Goal: Find specific page/section: Find specific page/section

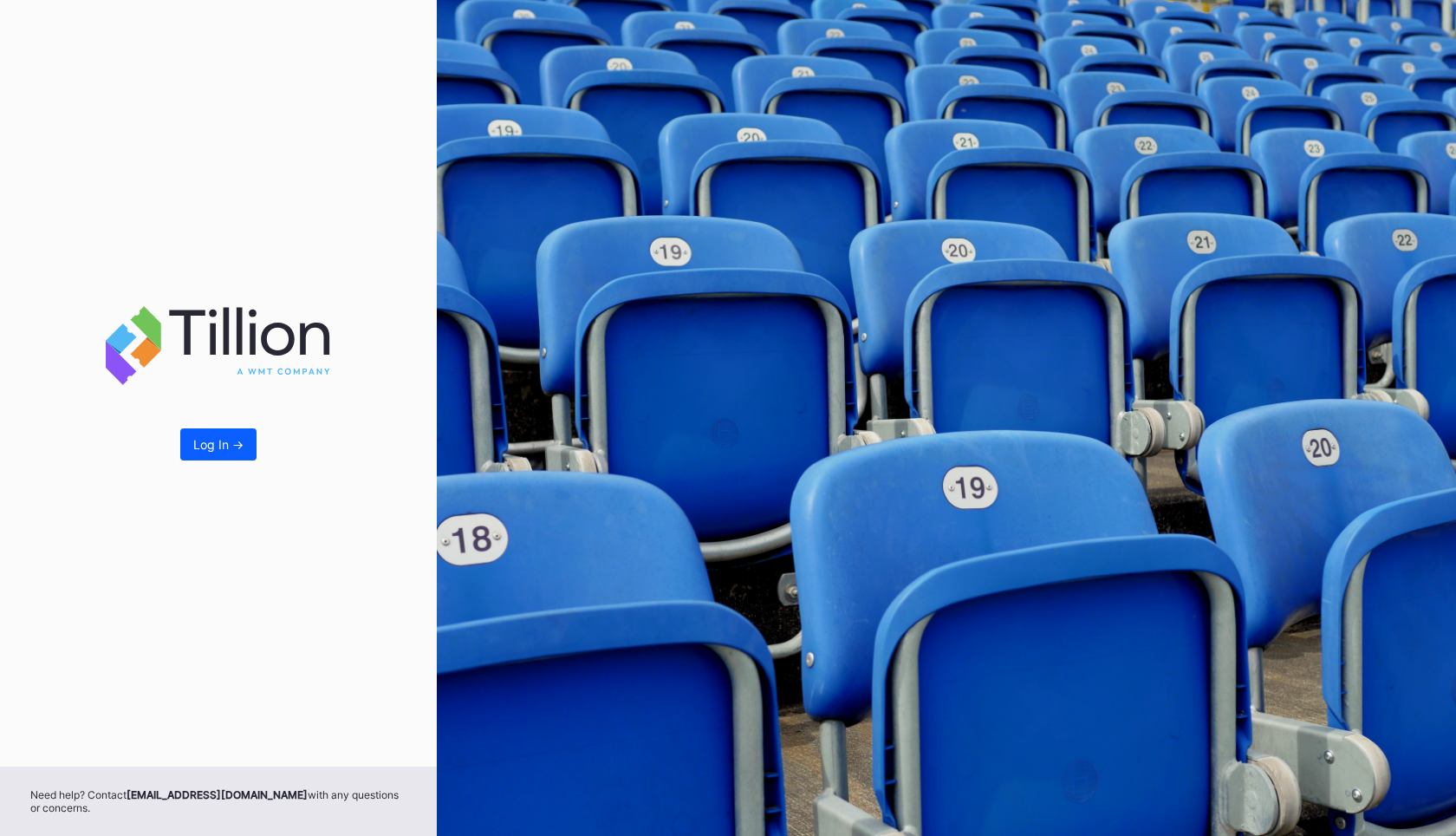
click at [192, 468] on div "Log In ->" at bounding box center [218, 383] width 437 height 767
click at [222, 443] on div "Log In ->" at bounding box center [218, 444] width 50 height 14
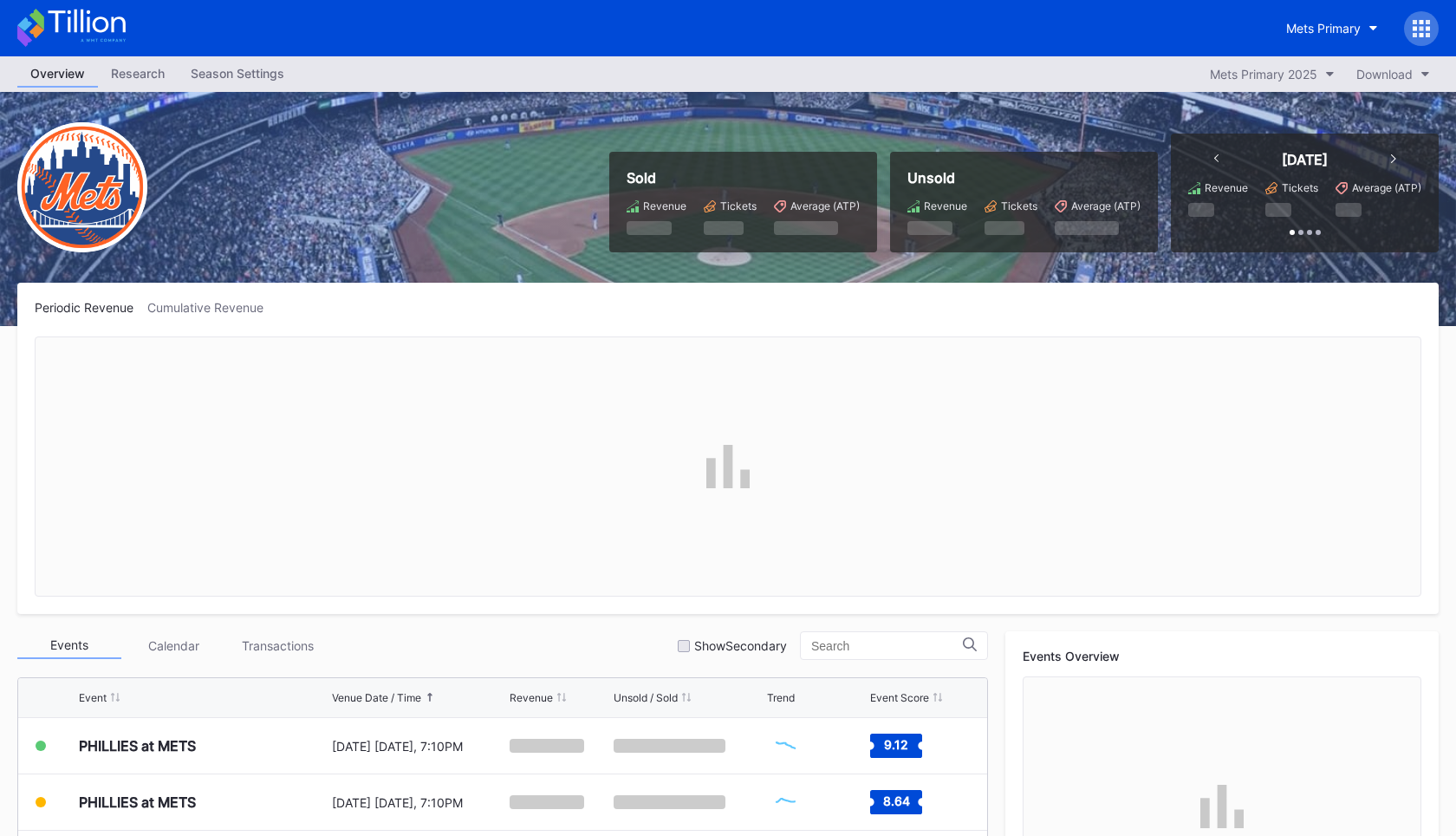
click at [1437, 23] on div at bounding box center [1421, 29] width 35 height 35
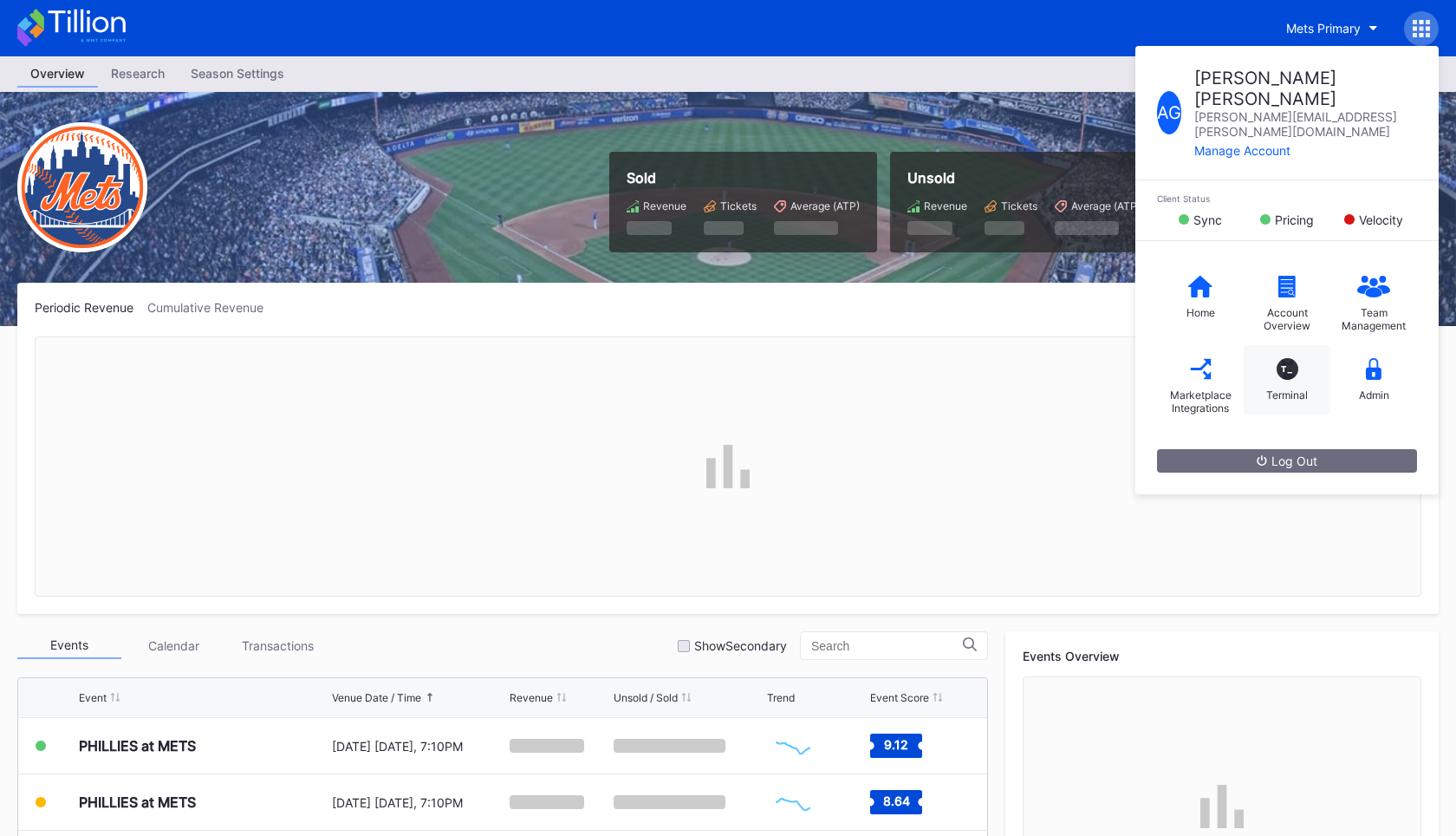
click at [1304, 345] on div "T_ Terminal" at bounding box center [1287, 380] width 86 height 69
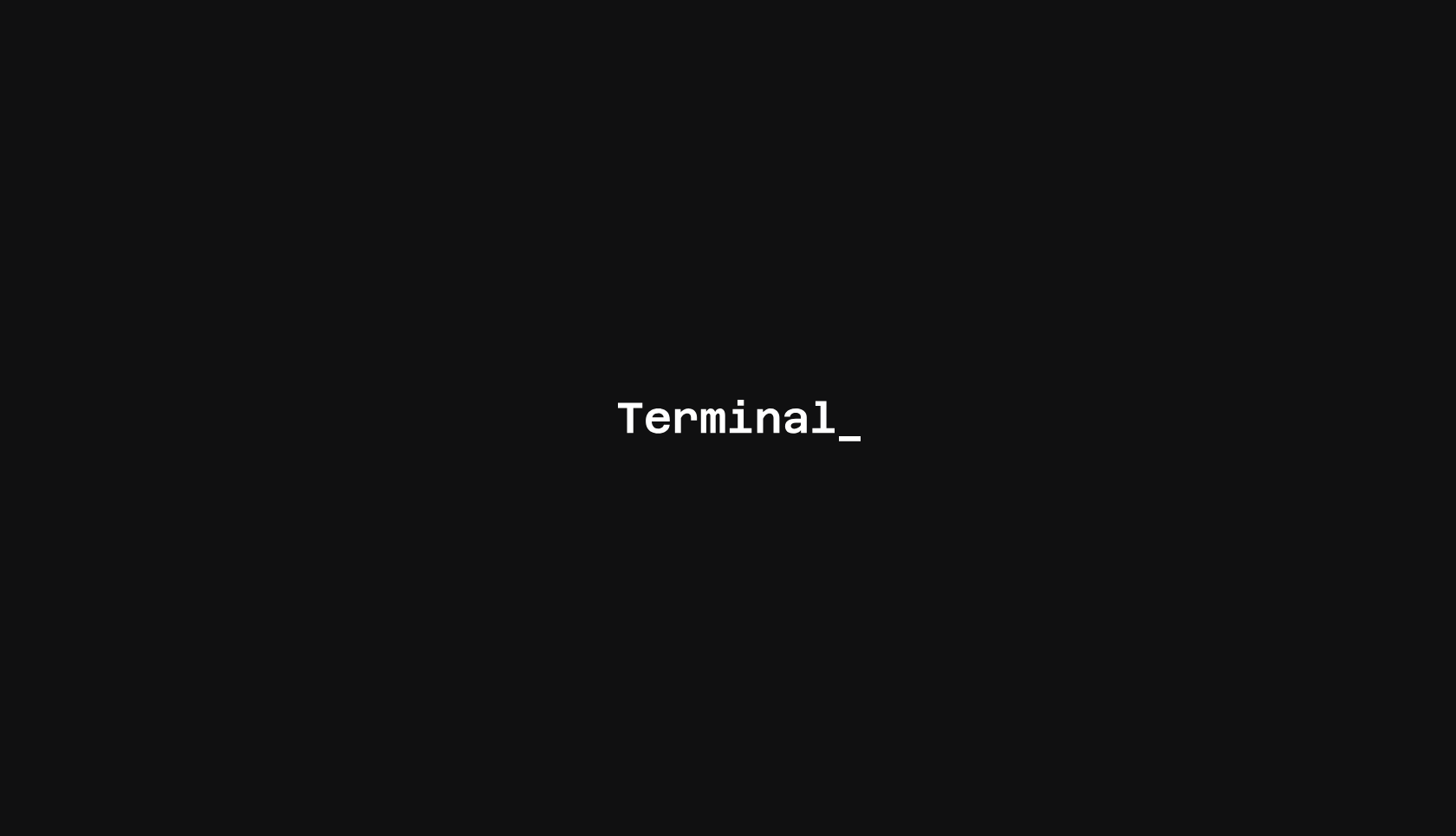
click at [723, 184] on div at bounding box center [728, 418] width 1456 height 836
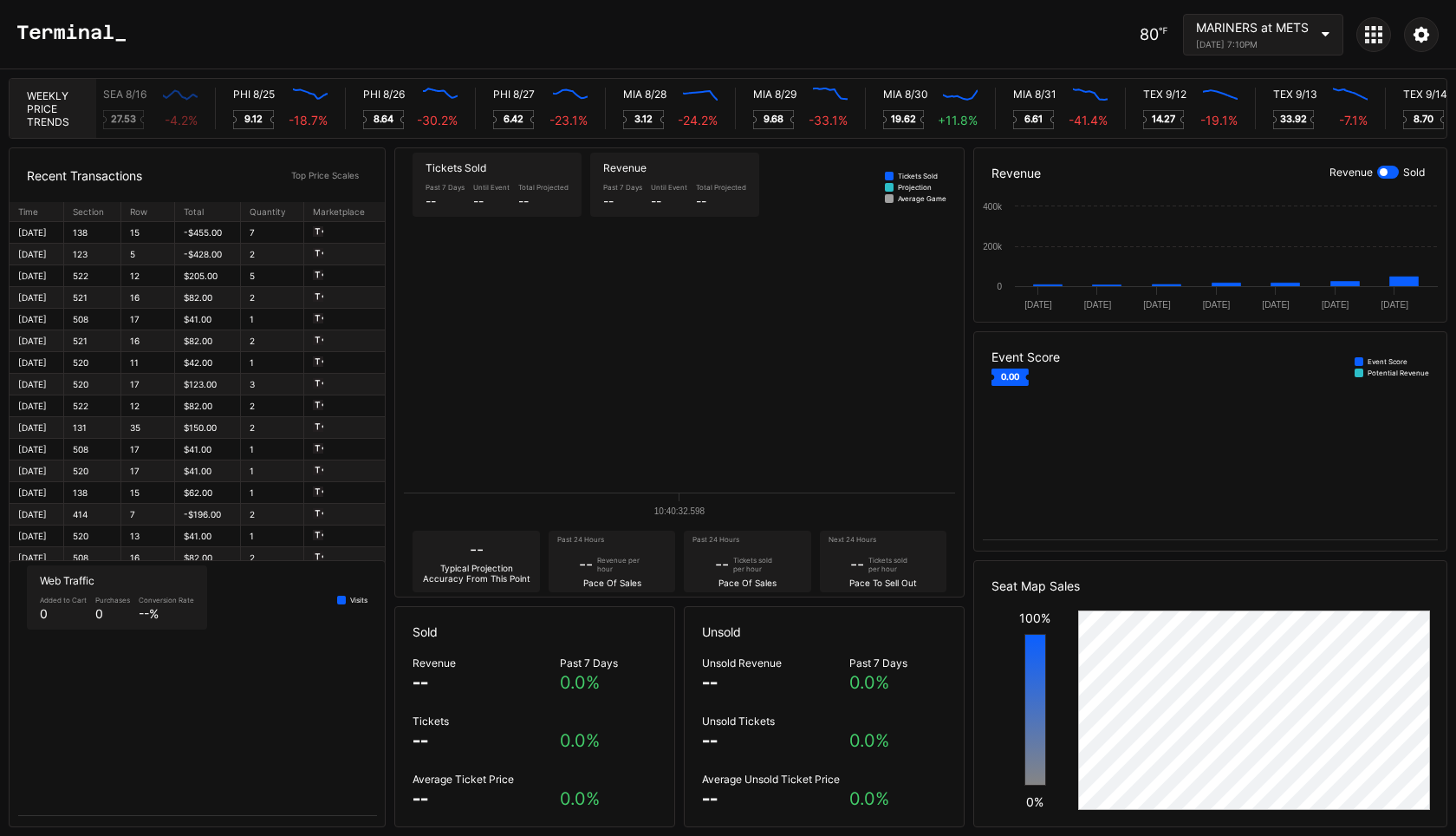
click at [1151, 25] on div "80 ℉" at bounding box center [1153, 34] width 28 height 18
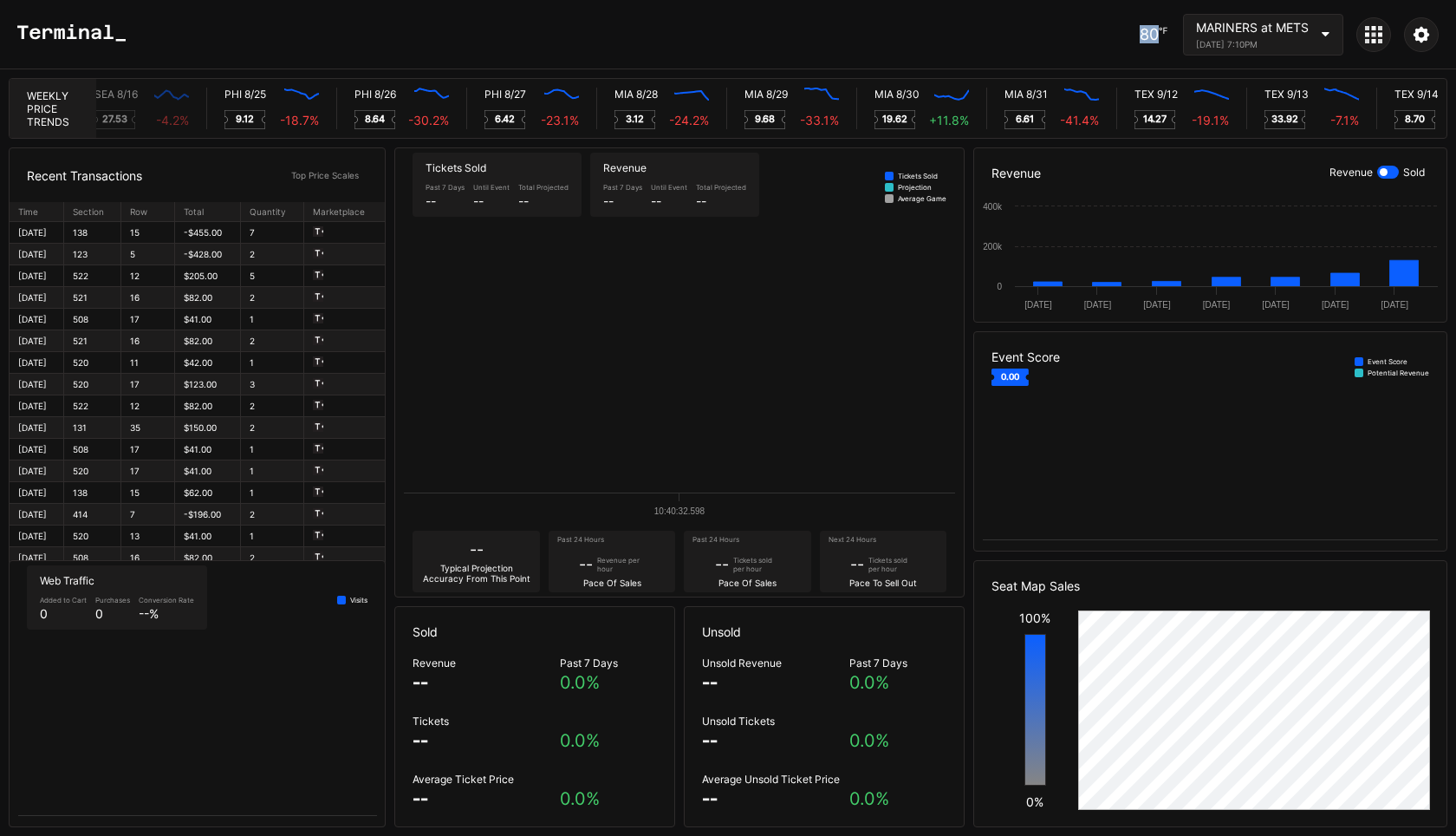
click at [1151, 26] on div "80 ℉" at bounding box center [1153, 34] width 28 height 18
click at [1148, 27] on div "80 ℉" at bounding box center [1153, 34] width 28 height 18
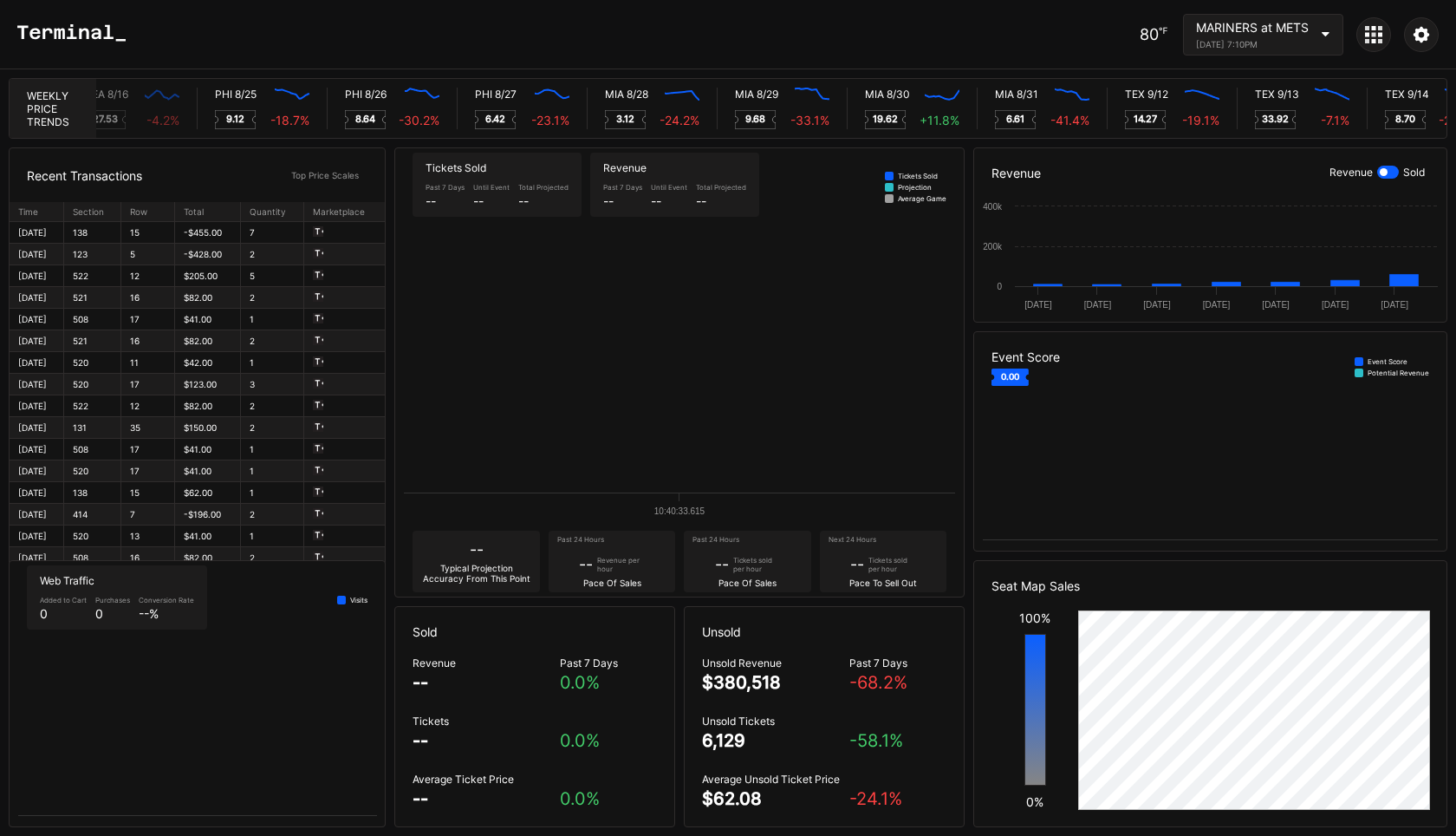
click at [1143, 28] on div "80 ℉" at bounding box center [1153, 34] width 28 height 18
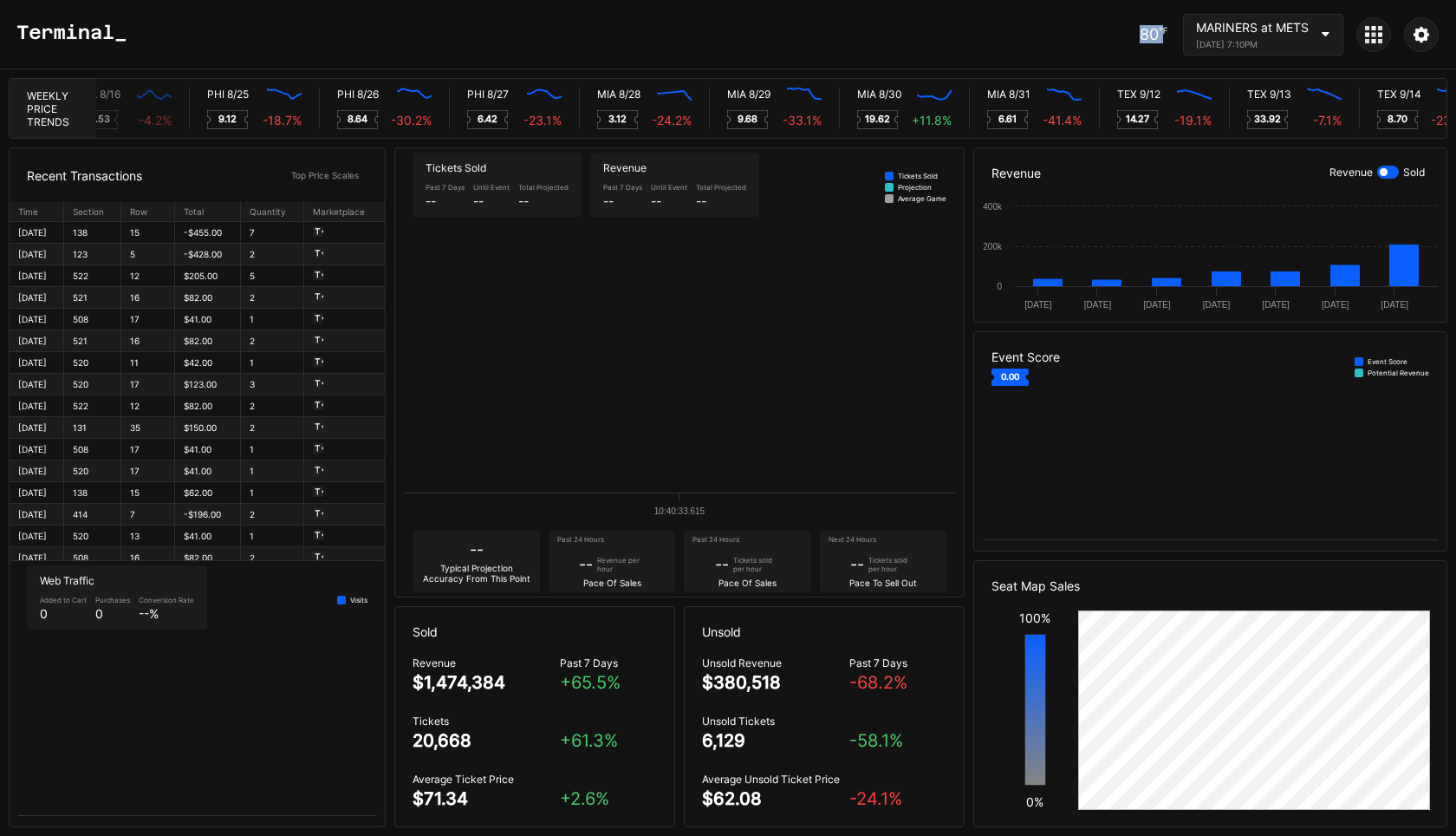
click at [1143, 28] on div "80 ℉" at bounding box center [1153, 34] width 28 height 18
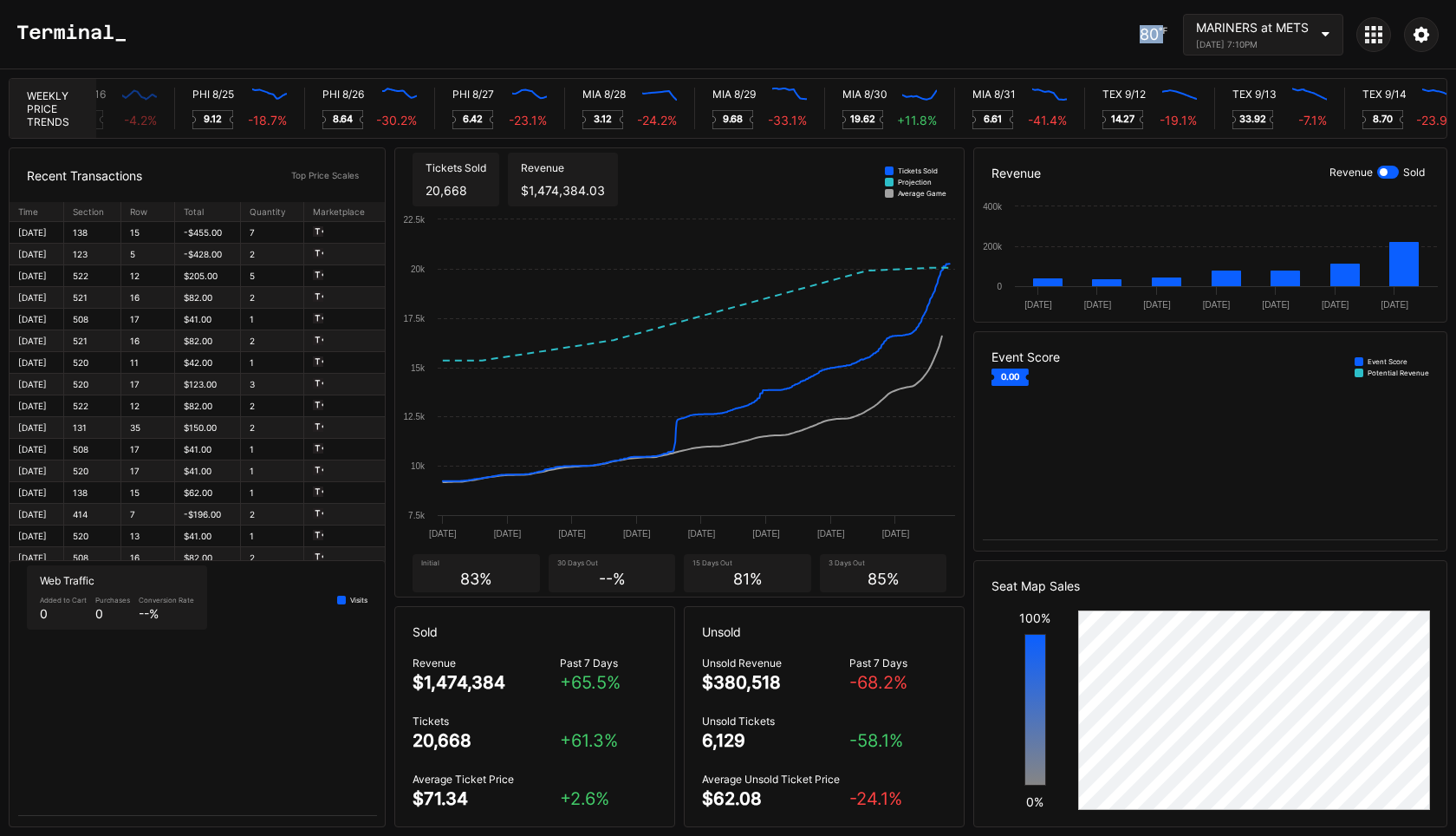
click at [1144, 31] on div "80 ℉" at bounding box center [1153, 34] width 28 height 18
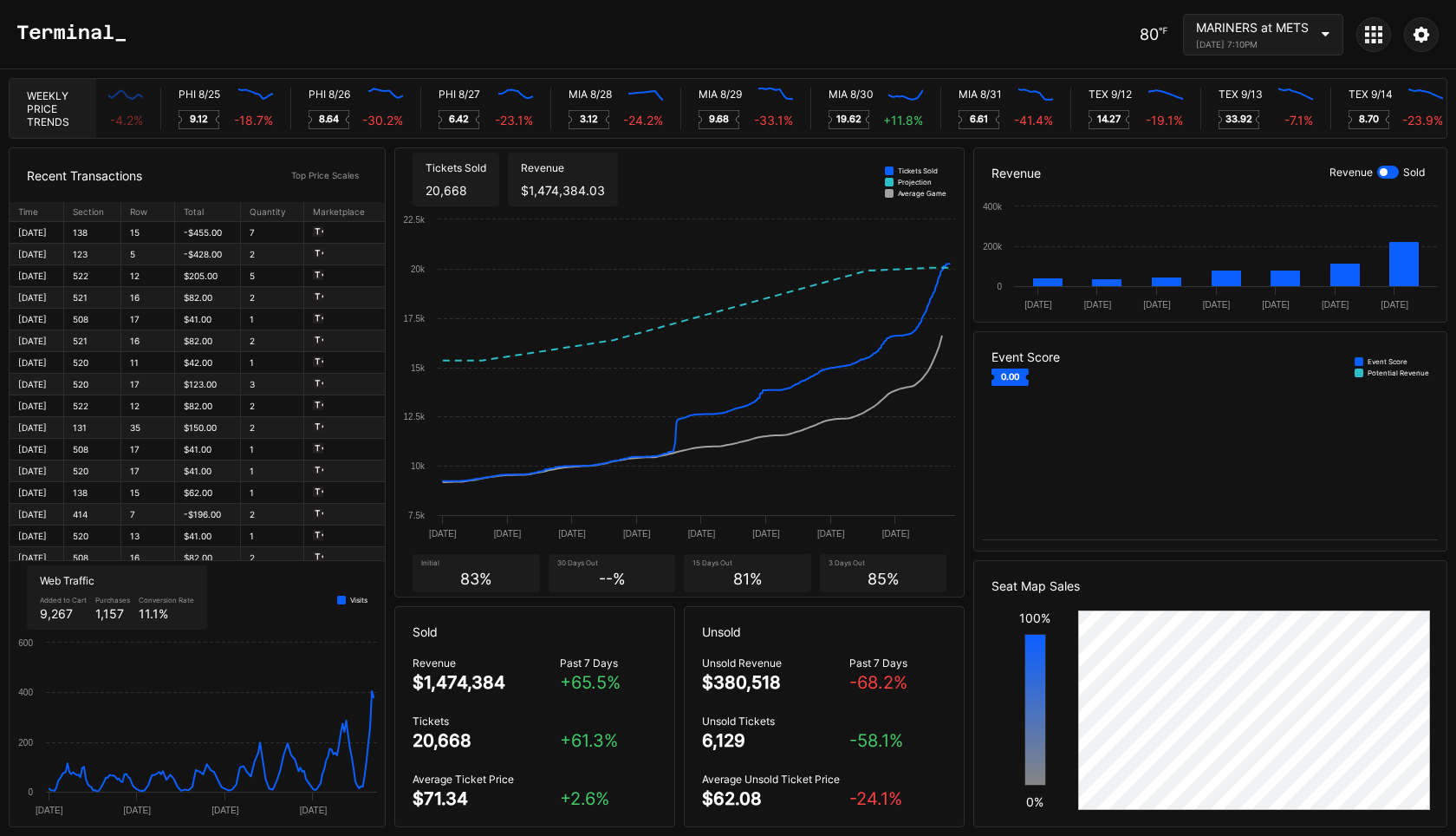
click at [1215, 38] on div "MARINERS at METS [DATE] 7:10PM" at bounding box center [1252, 35] width 112 height 30
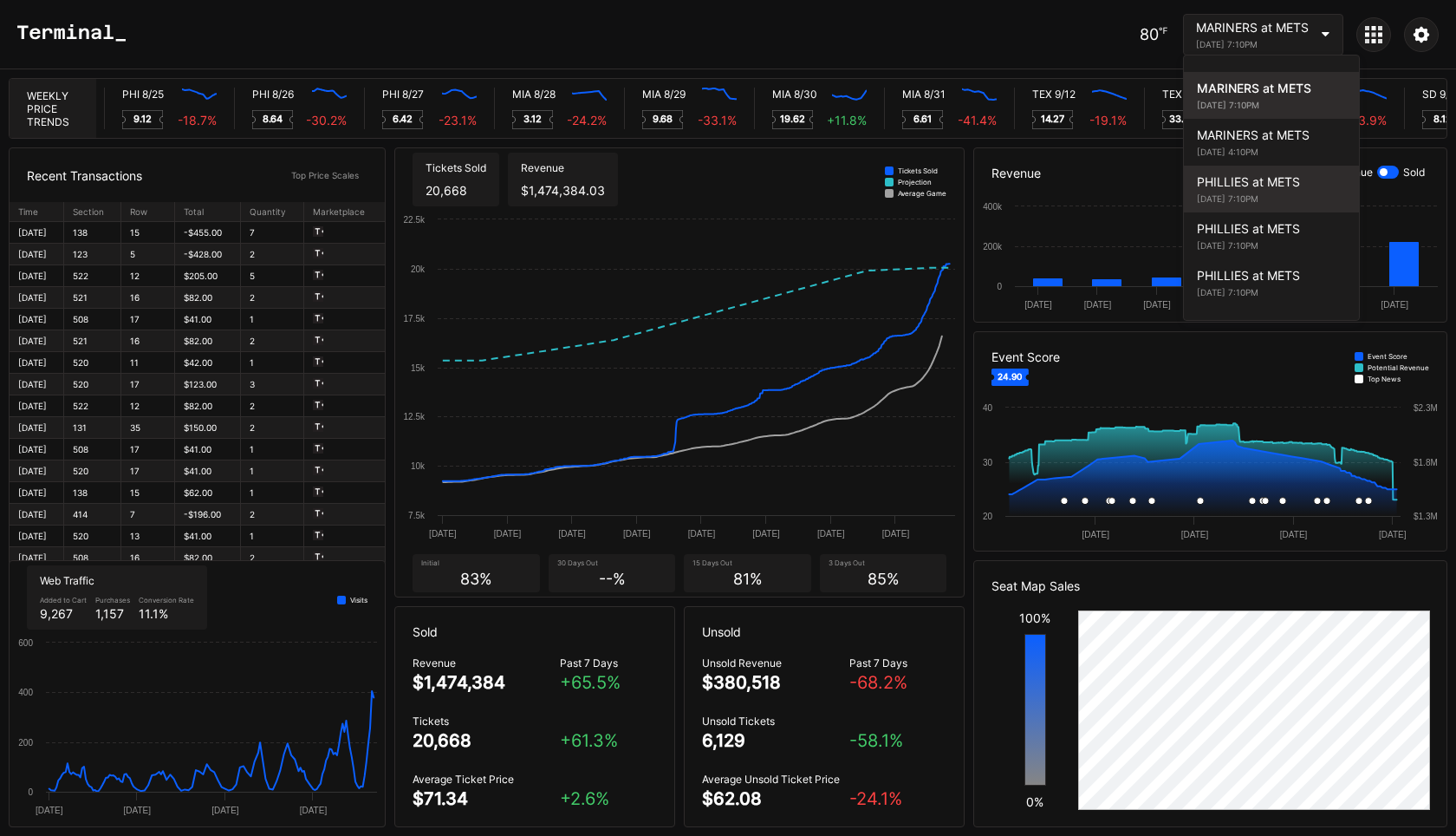
scroll to position [0, 8317]
click at [1279, 193] on div "[DATE] 7:10PM" at bounding box center [1271, 198] width 149 height 11
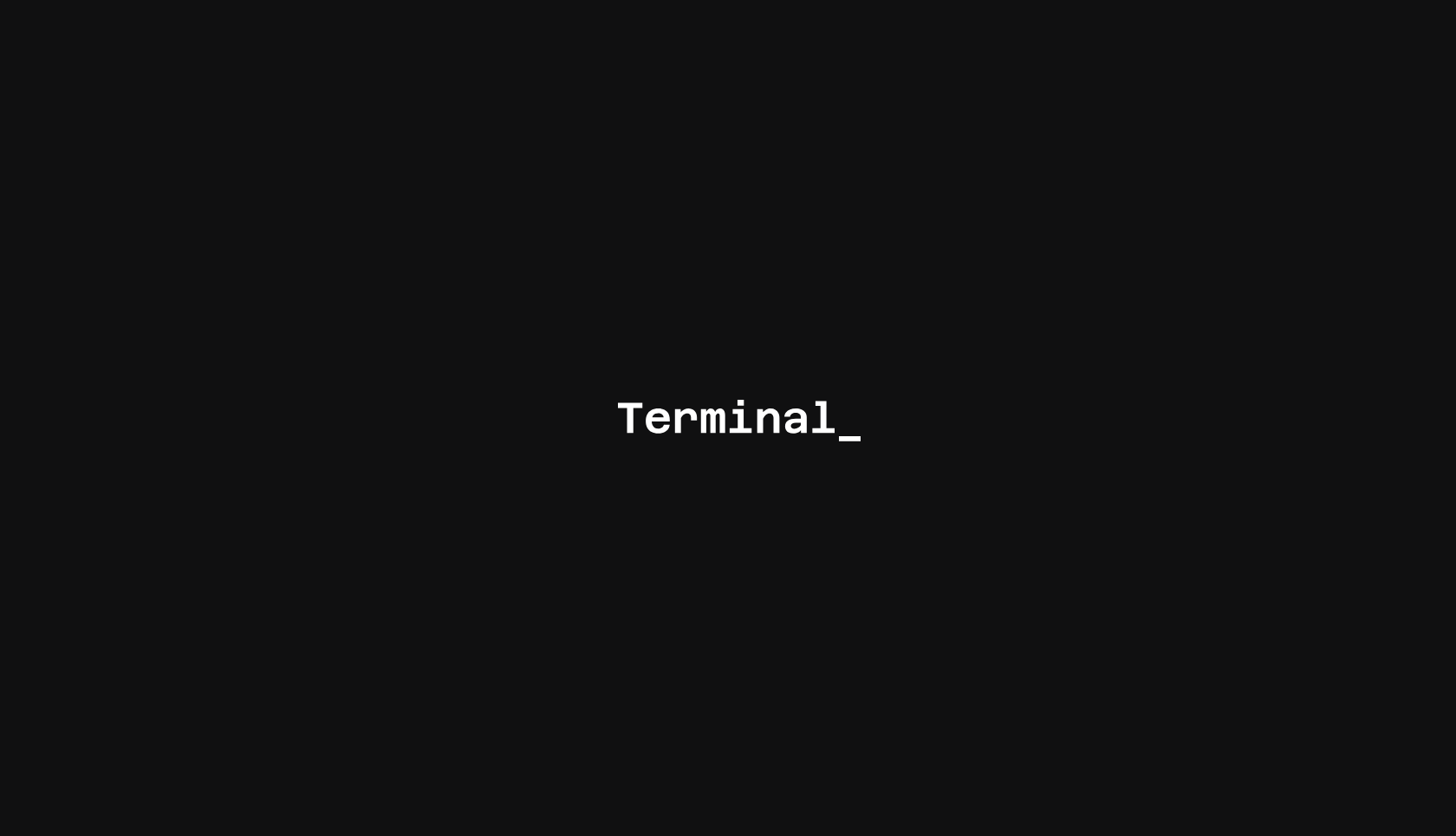
click at [1102, 132] on div at bounding box center [728, 418] width 1456 height 836
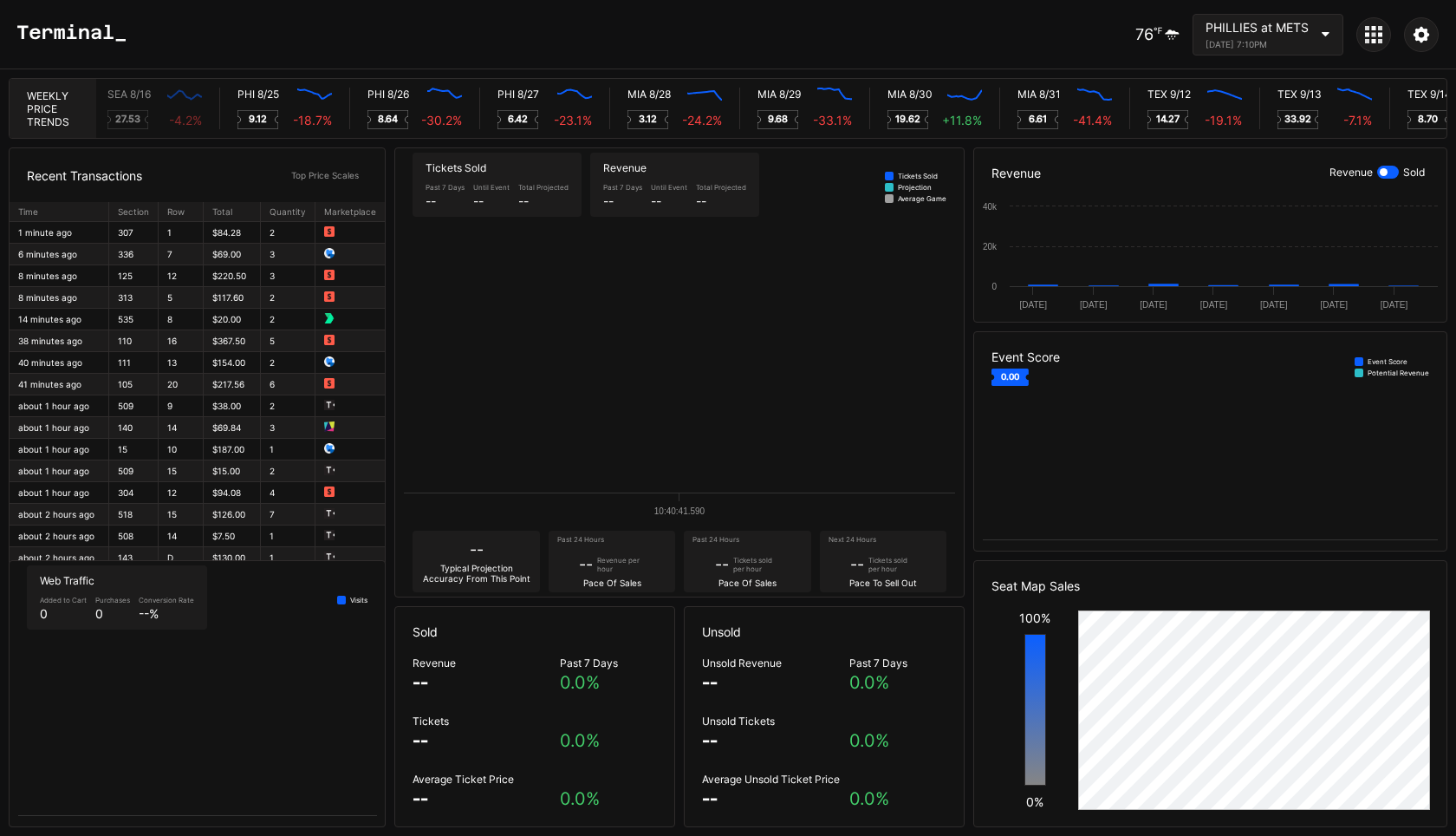
click at [1174, 37] on icon at bounding box center [1172, 35] width 14 height 11
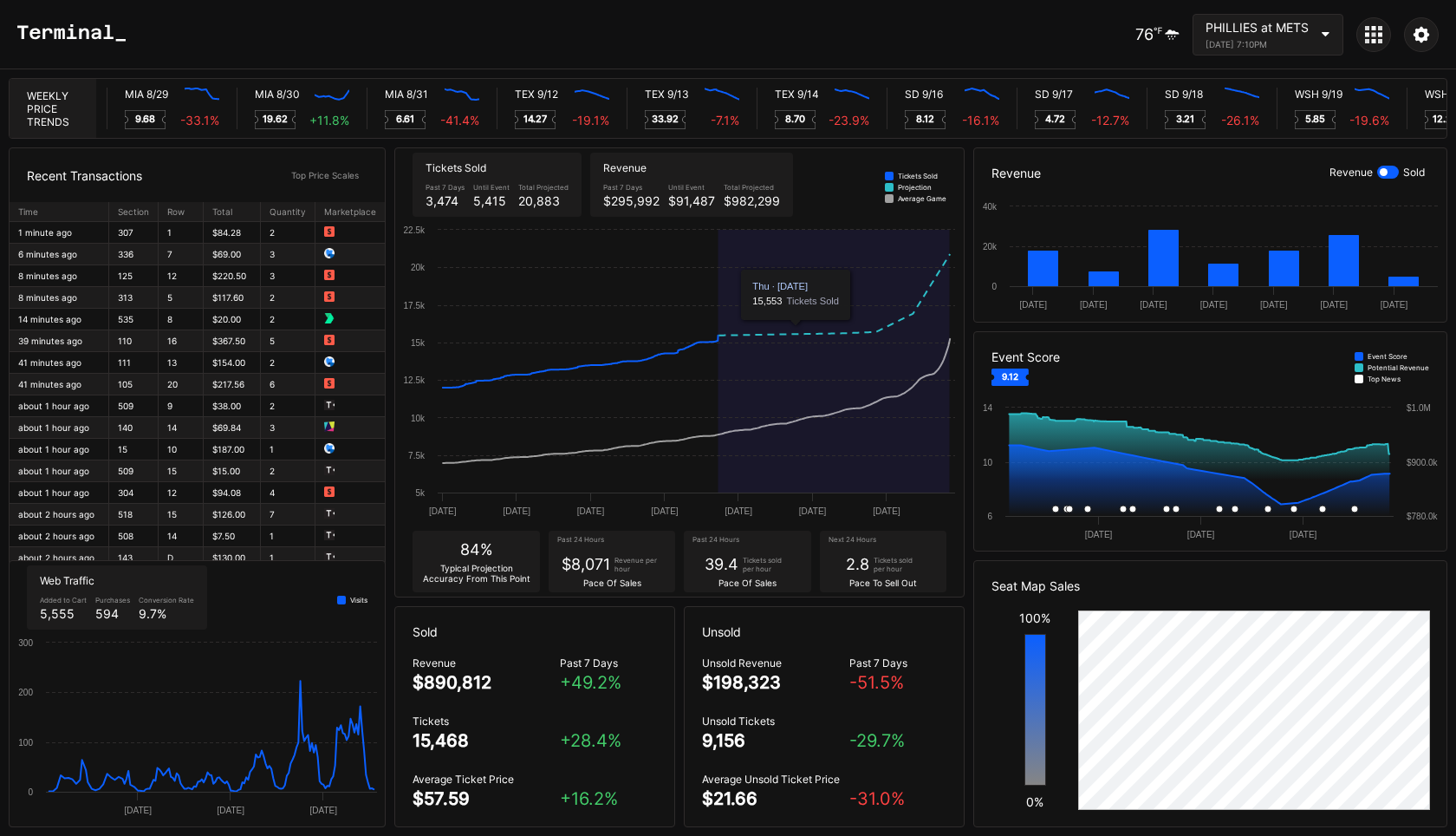
click at [706, 193] on div "$91,487" at bounding box center [692, 200] width 47 height 14
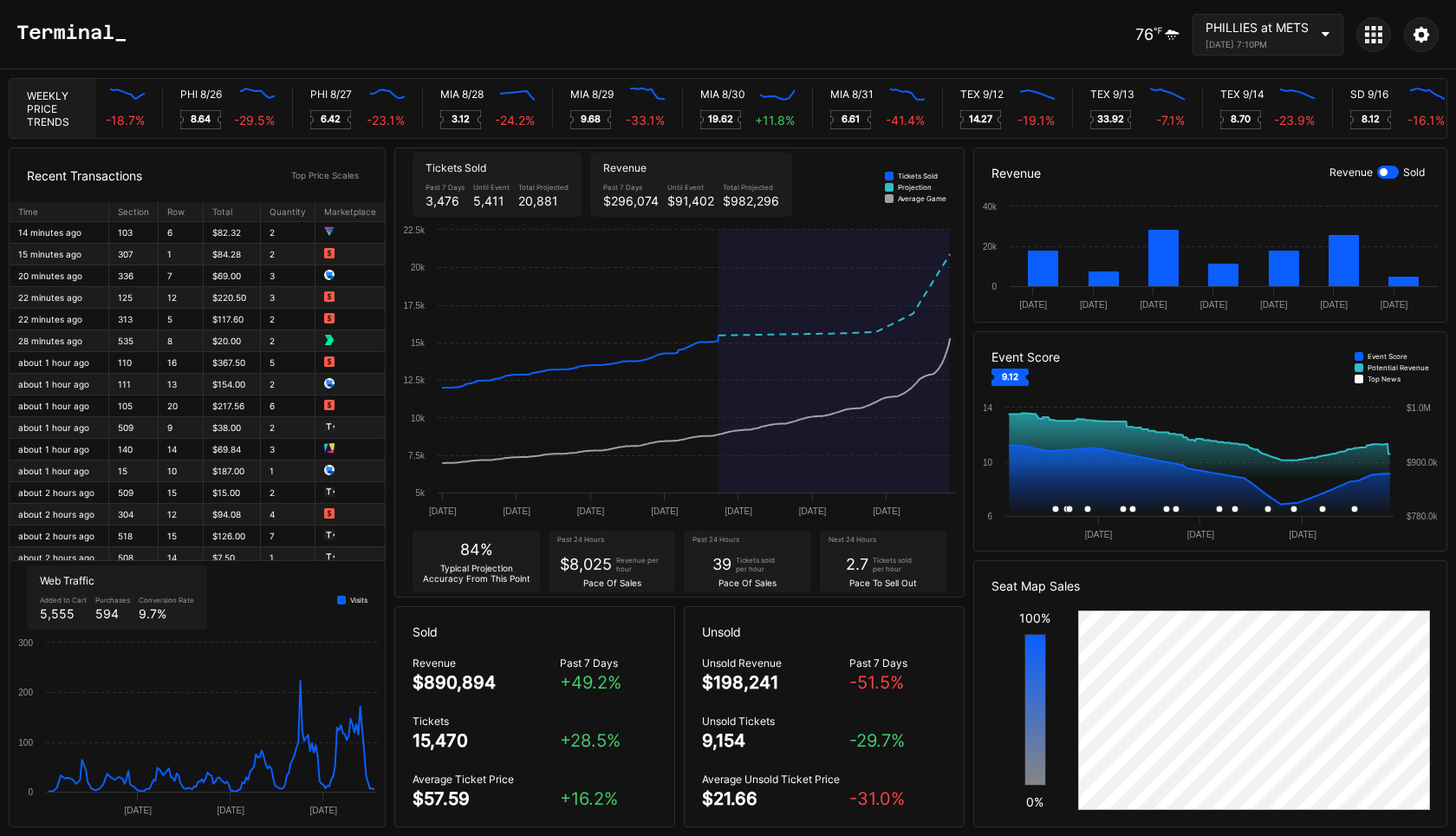
scroll to position [0, 8387]
